Goal: Information Seeking & Learning: Learn about a topic

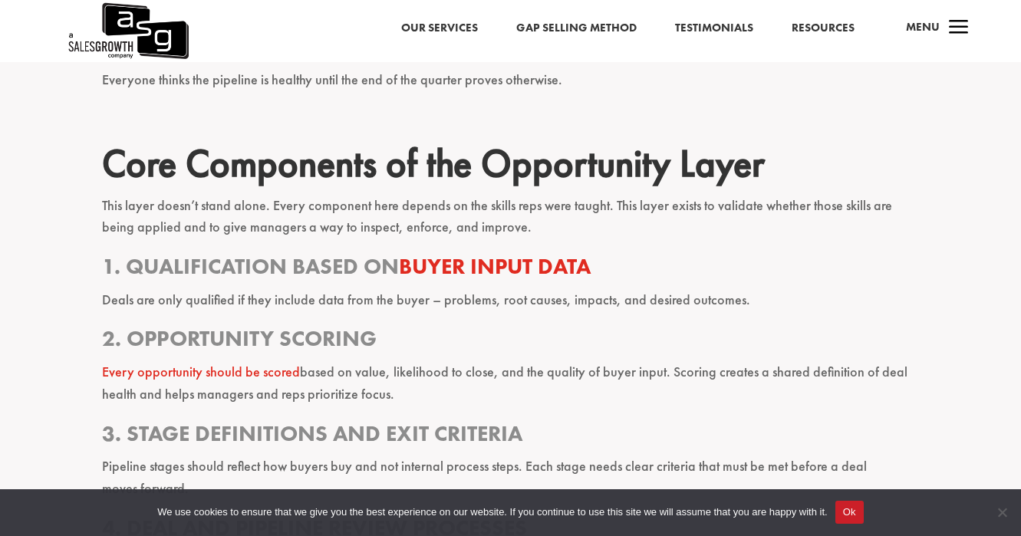
scroll to position [2346, 0]
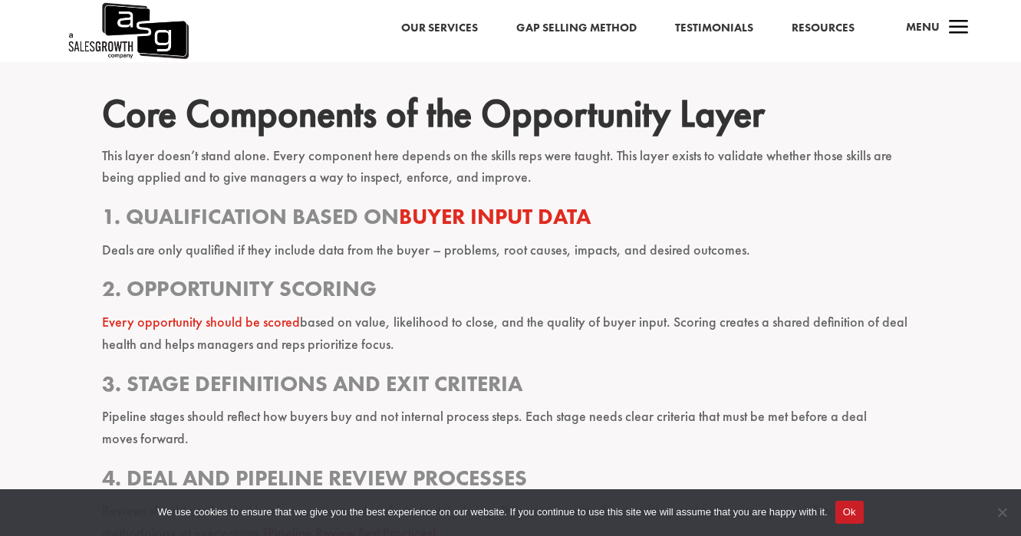
click at [469, 274] on p "Deals are only qualified if they include data from the buyer – problems, root c…" at bounding box center [510, 257] width 817 height 36
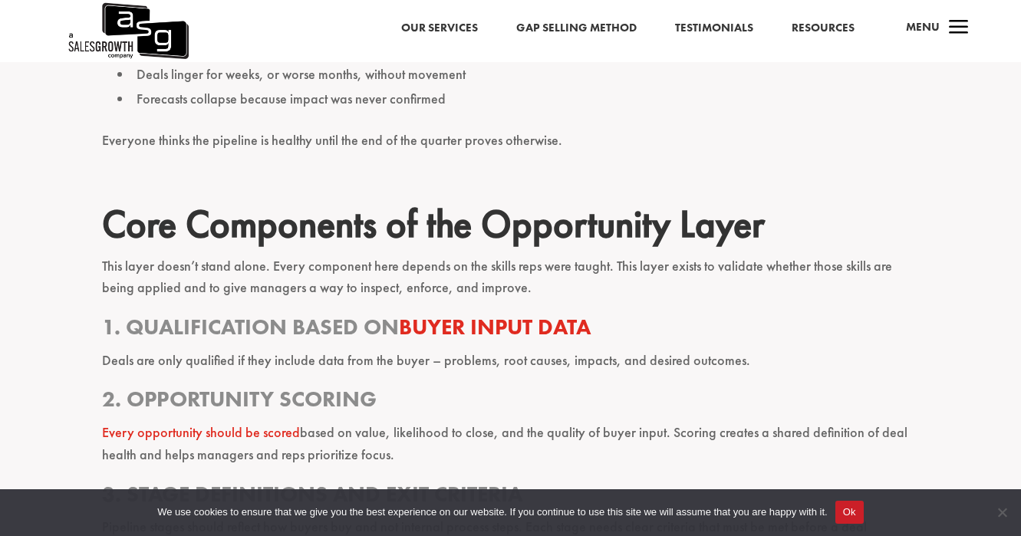
scroll to position [2204, 0]
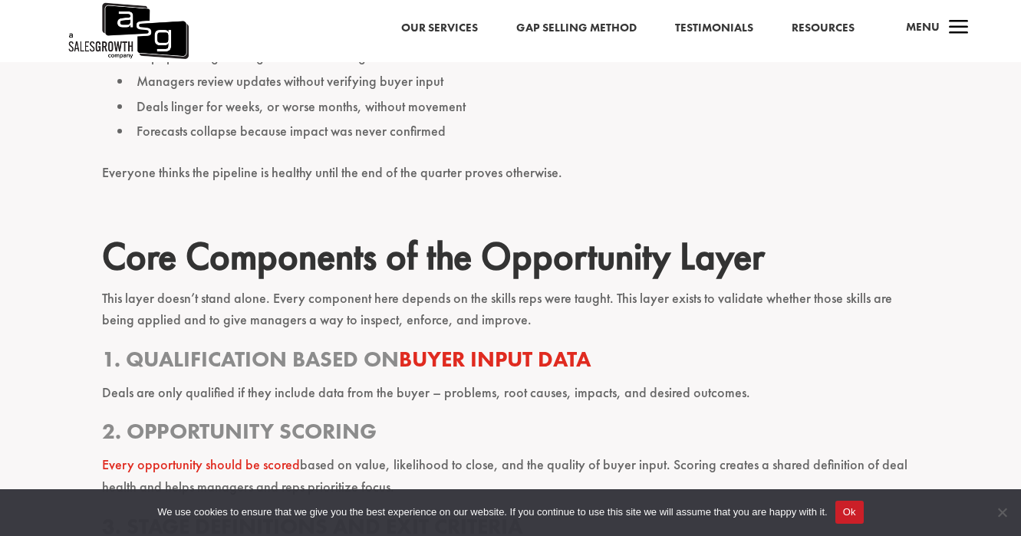
click at [335, 397] on p "Deals are only qualified if they include data from the buyer – problems, root c…" at bounding box center [510, 400] width 817 height 36
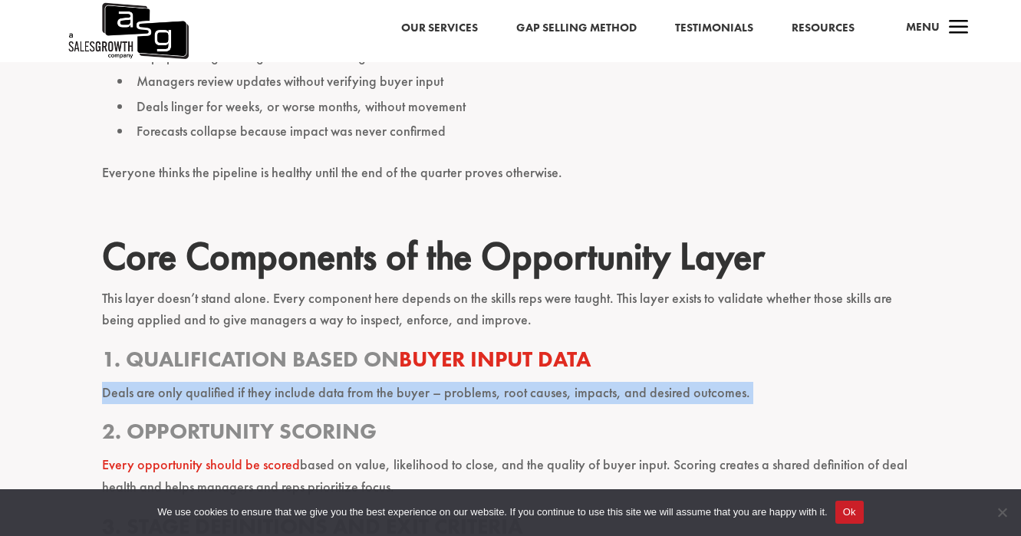
click at [335, 397] on p "Deals are only qualified if they include data from the buyer – problems, root c…" at bounding box center [510, 400] width 817 height 36
copy div "Deals are only qualified if they include data from the buyer – problems, root c…"
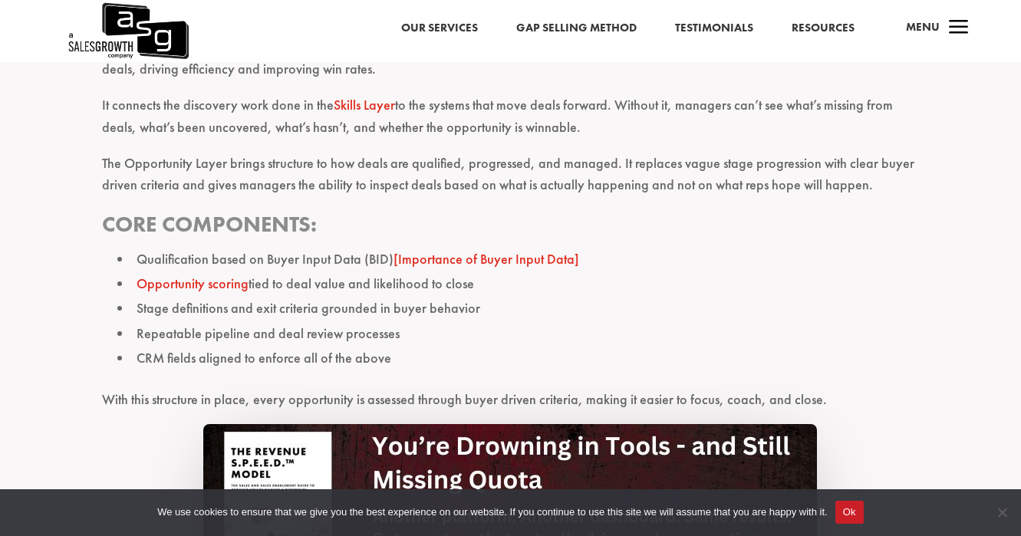
scroll to position [1130, 0]
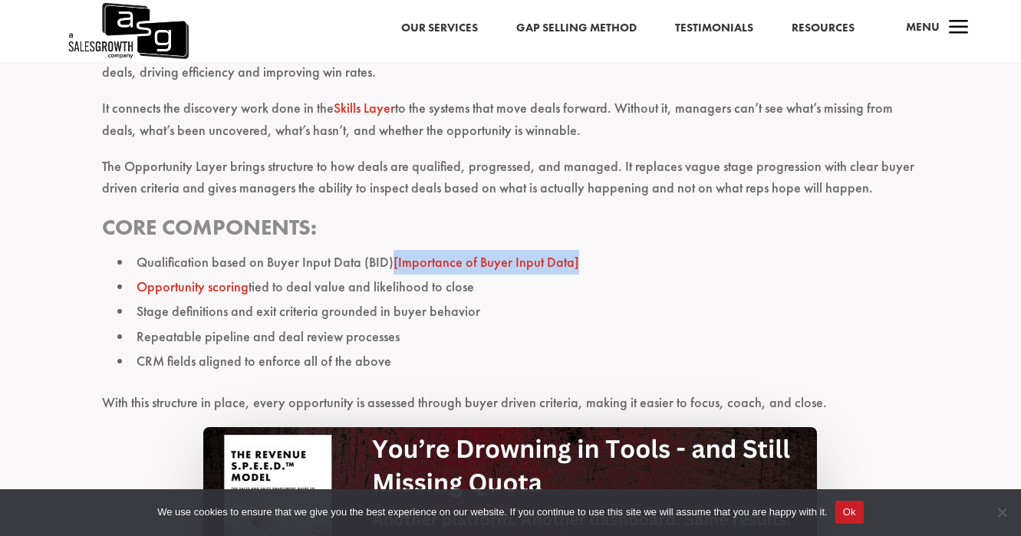
click at [443, 258] on link "[Importance of Buyer Input Data]" at bounding box center [486, 262] width 186 height 18
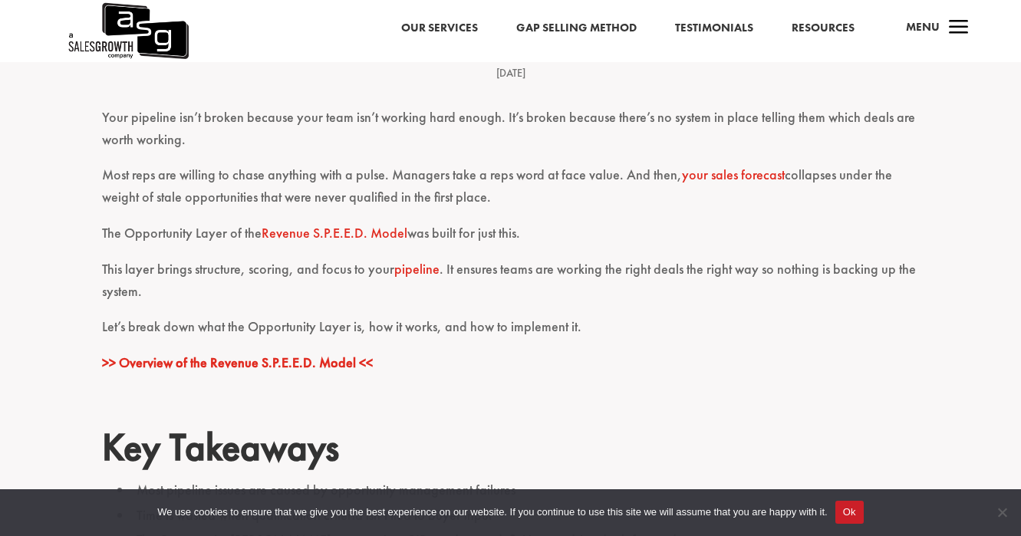
scroll to position [0, 0]
